Goal: Transaction & Acquisition: Obtain resource

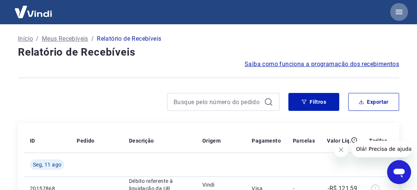
click at [400, 11] on icon "button" at bounding box center [399, 11] width 9 height 9
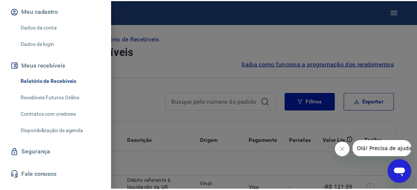
scroll to position [105, 0]
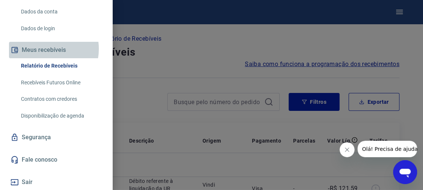
click at [43, 49] on button "Meus recebíveis" at bounding box center [56, 50] width 94 height 16
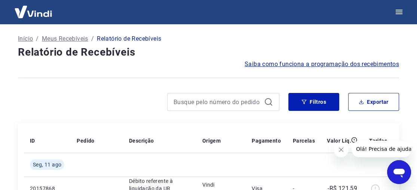
click at [36, 12] on img at bounding box center [33, 11] width 49 height 23
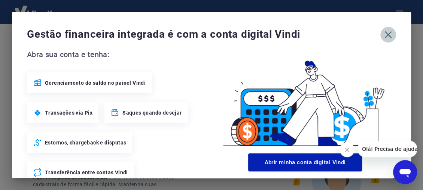
click at [385, 35] on icon "button" at bounding box center [388, 34] width 7 height 7
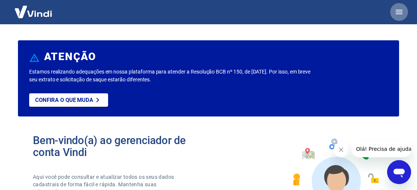
click at [399, 12] on icon "button" at bounding box center [399, 12] width 7 height 4
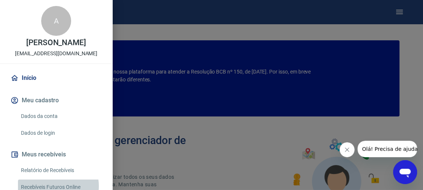
click at [54, 186] on link "Recebíveis Futuros Online" at bounding box center [60, 187] width 85 height 15
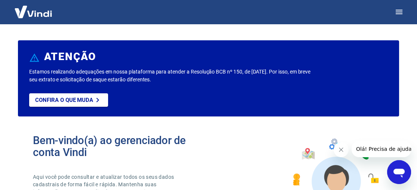
click at [40, 13] on img at bounding box center [33, 11] width 49 height 23
click at [39, 13] on img at bounding box center [33, 11] width 49 height 23
click at [401, 11] on icon "button" at bounding box center [399, 11] width 9 height 9
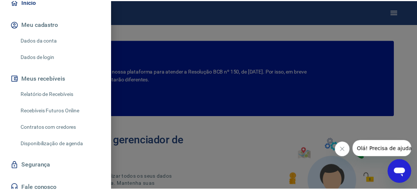
scroll to position [80, 0]
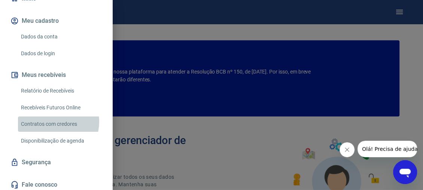
click at [52, 122] on link "Contratos com credores" at bounding box center [60, 124] width 85 height 15
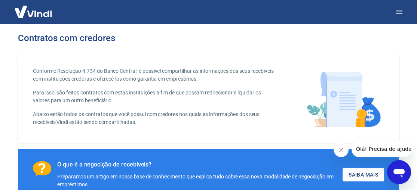
scroll to position [167, 0]
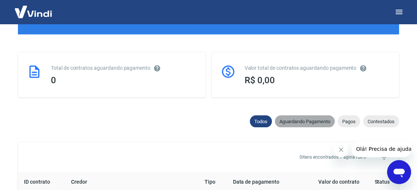
click at [305, 119] on span "Aguardando Pagamento" at bounding box center [305, 122] width 60 height 6
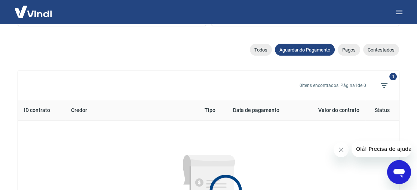
scroll to position [241, 0]
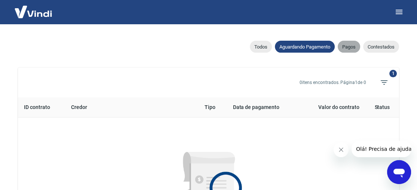
click at [347, 48] on span "Pagos" at bounding box center [349, 47] width 22 height 6
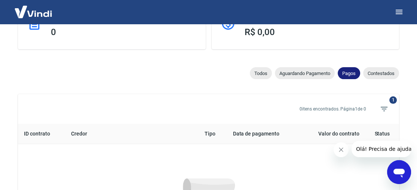
scroll to position [241, 0]
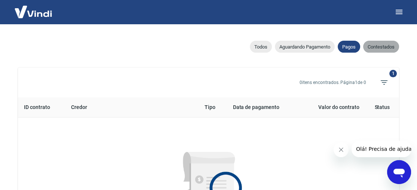
click at [385, 45] on span "Contestados" at bounding box center [381, 47] width 36 height 6
select select "rejected"
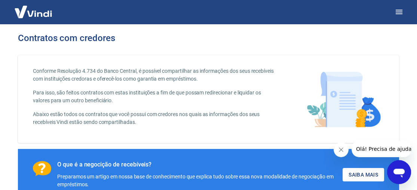
click at [32, 11] on img at bounding box center [33, 11] width 49 height 23
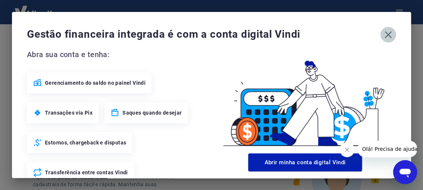
click at [384, 34] on icon "button" at bounding box center [388, 35] width 12 height 12
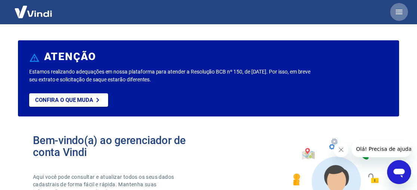
click at [400, 11] on icon "button" at bounding box center [399, 11] width 9 height 9
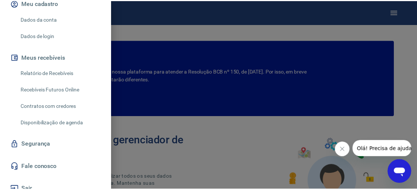
scroll to position [105, 0]
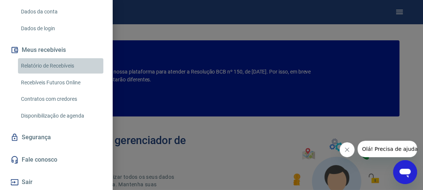
click at [67, 63] on link "Relatório de Recebíveis" at bounding box center [60, 65] width 85 height 15
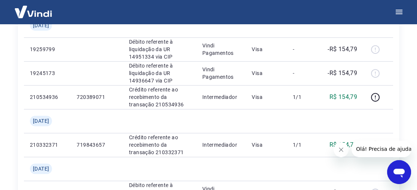
scroll to position [830, 0]
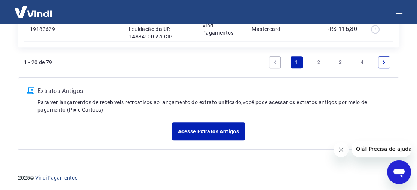
click at [385, 62] on icon "Next page" at bounding box center [384, 62] width 5 height 5
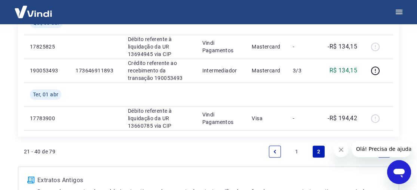
scroll to position [726, 0]
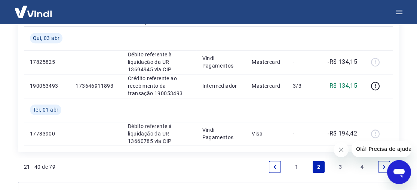
click at [384, 168] on icon "Next page" at bounding box center [384, 167] width 5 height 5
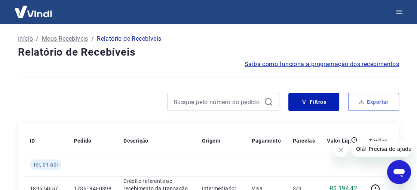
click at [366, 104] on button "Exportar" at bounding box center [373, 102] width 51 height 18
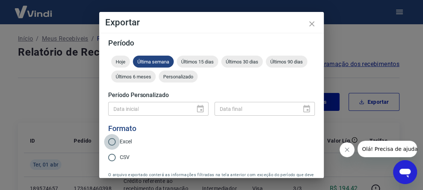
click at [115, 143] on input "Excel" at bounding box center [112, 142] width 16 height 16
radio input "true"
click at [311, 22] on icon "close" at bounding box center [311, 23] width 9 height 9
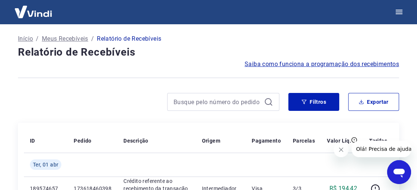
click at [39, 15] on img at bounding box center [33, 11] width 49 height 23
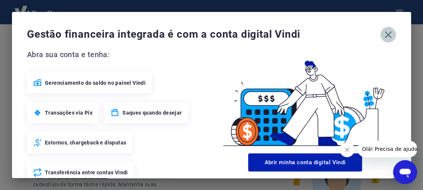
click at [385, 34] on icon "button" at bounding box center [388, 34] width 7 height 7
